Goal: Navigation & Orientation: Find specific page/section

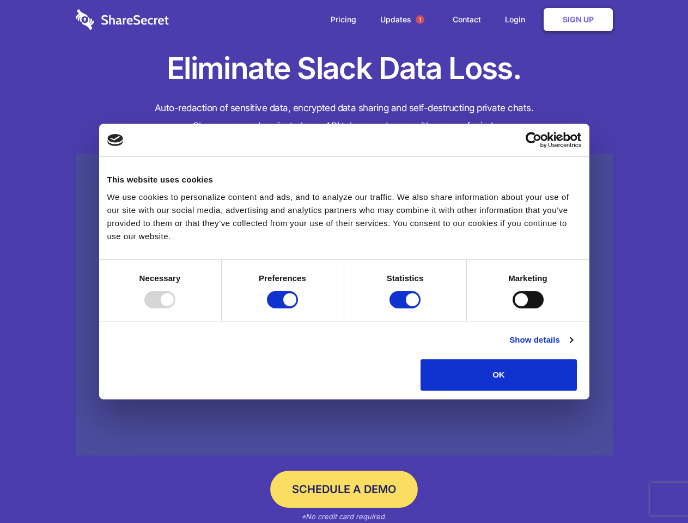
click at [176, 308] on div at bounding box center [159, 299] width 31 height 17
click at [298, 308] on input "Preferences" at bounding box center [282, 299] width 31 height 17
checkbox input "false"
click at [407, 308] on input "Statistics" at bounding box center [405, 299] width 31 height 17
checkbox input "false"
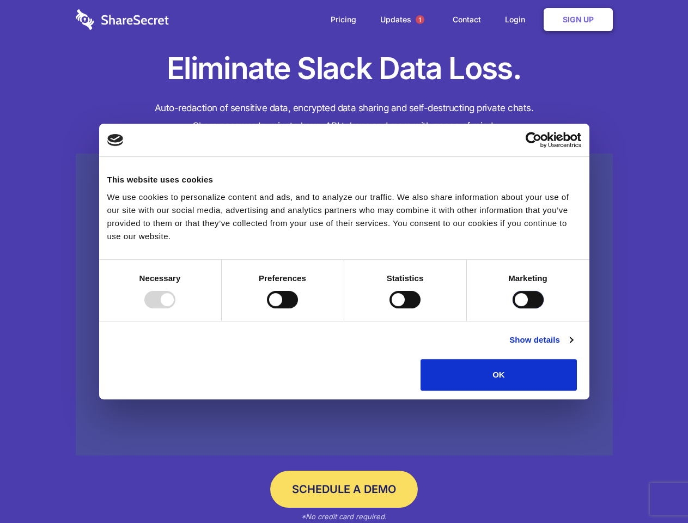
click at [513, 308] on input "Marketing" at bounding box center [528, 299] width 31 height 17
checkbox input "true"
click at [573, 347] on link "Show details" at bounding box center [541, 340] width 63 height 13
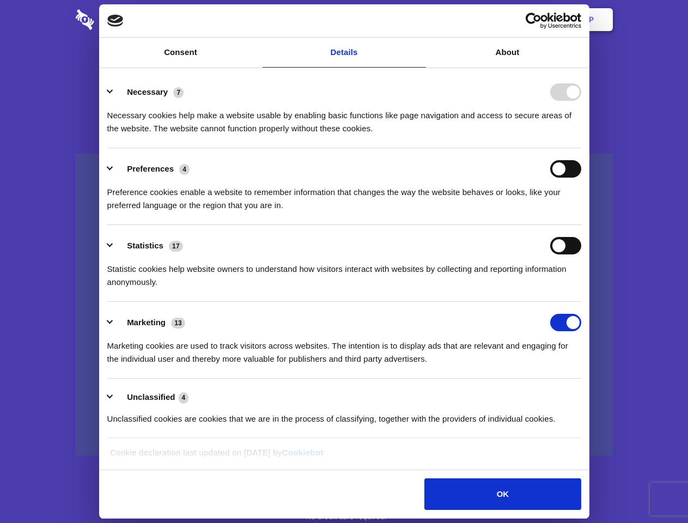
click at [582, 225] on li "Preferences 4 Preference cookies enable a website to remember information that …" at bounding box center [344, 186] width 474 height 77
click at [420, 20] on span "1" at bounding box center [420, 19] width 9 height 9
